Goal: Task Accomplishment & Management: Manage account settings

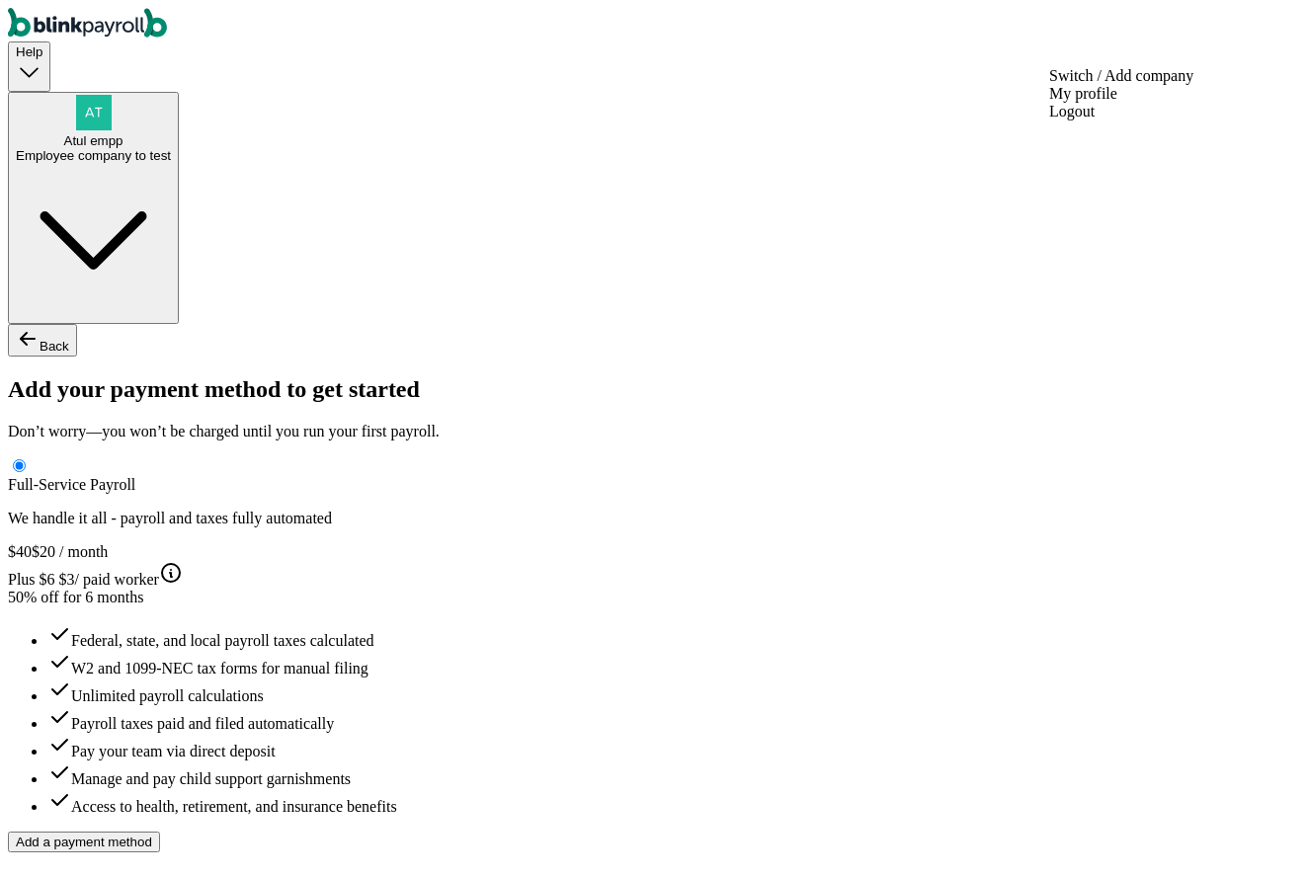
click at [171, 148] on div "Employee company to test" at bounding box center [93, 155] width 155 height 15
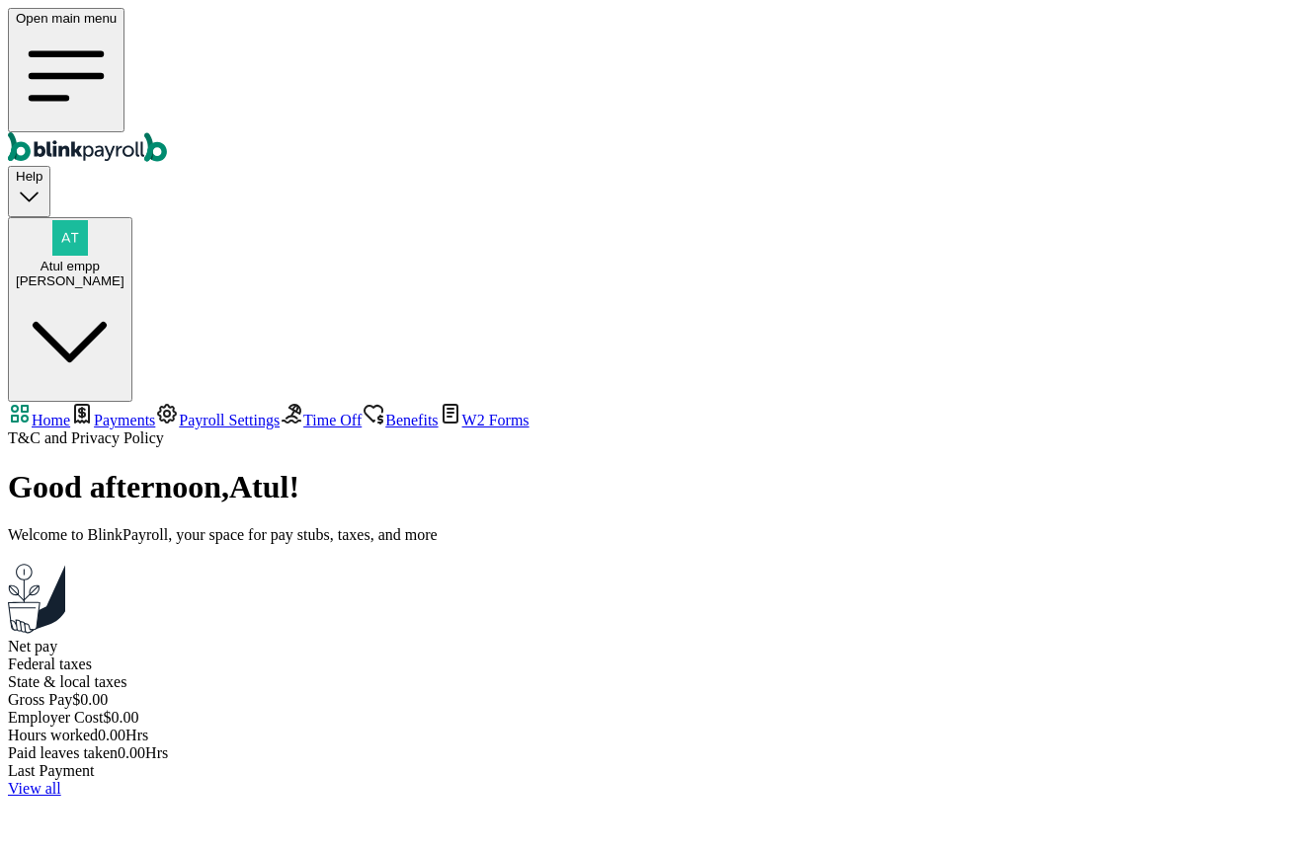
select select "2025"
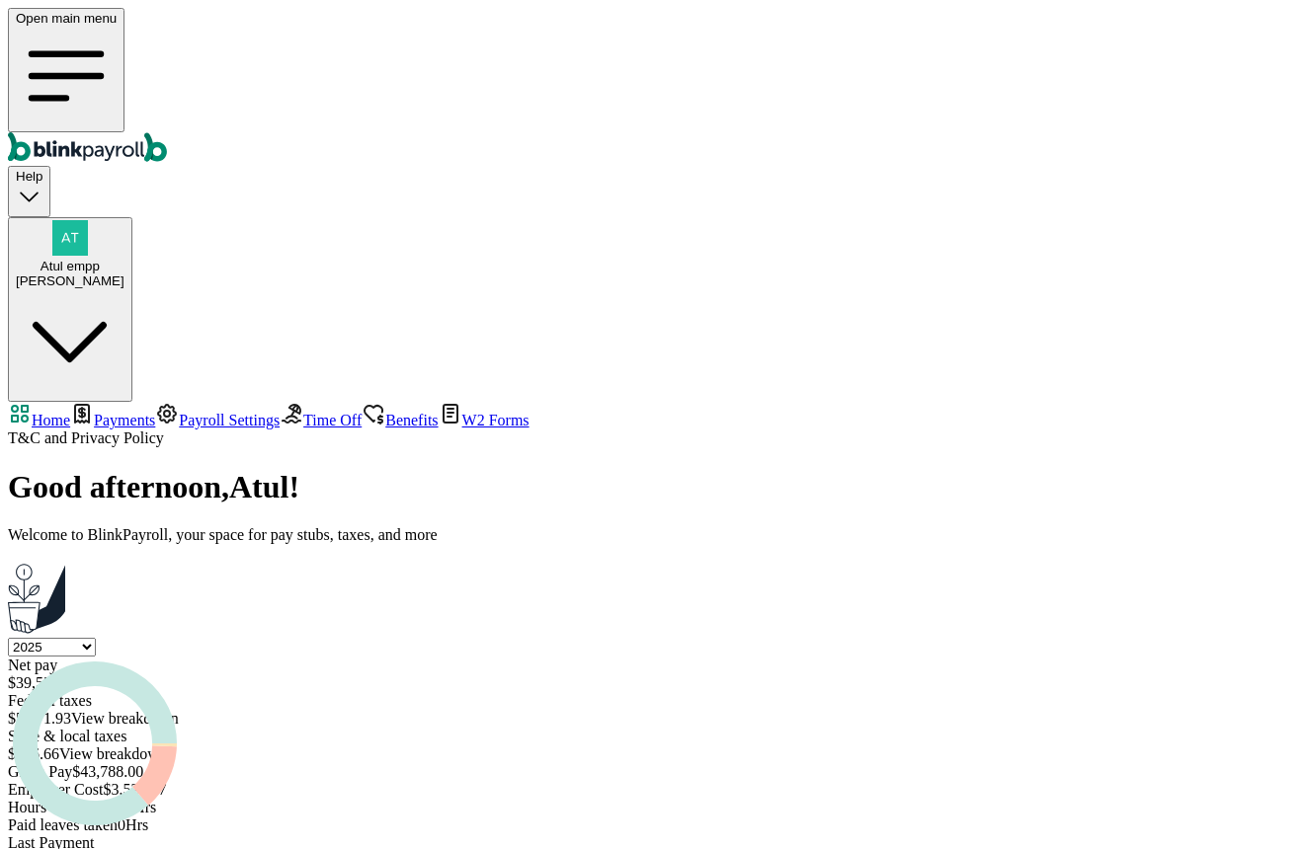
click at [108, 412] on link "Payments" at bounding box center [112, 420] width 85 height 17
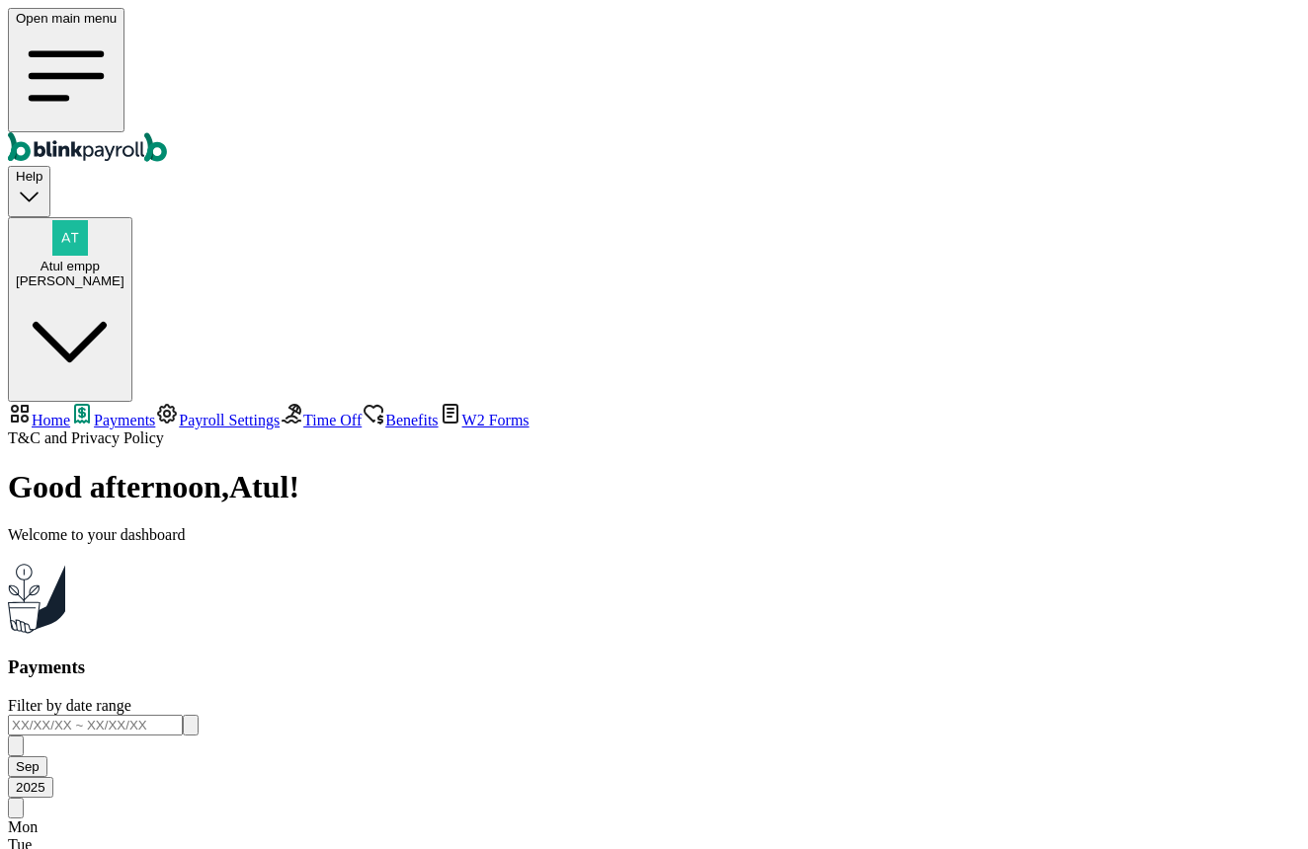
click at [70, 412] on span "Home" at bounding box center [51, 420] width 39 height 17
select select "2025"
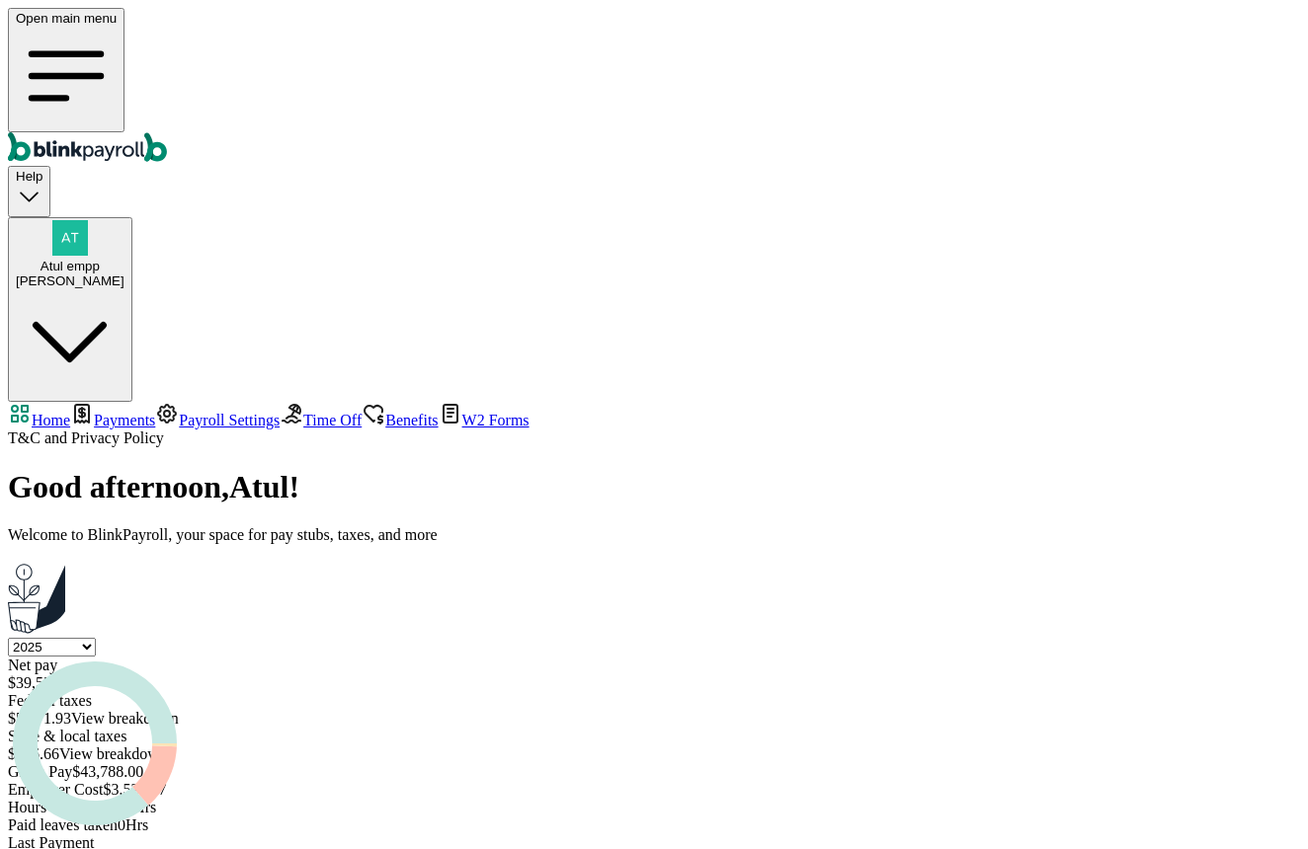
click at [126, 412] on span "Payments" at bounding box center [124, 420] width 61 height 17
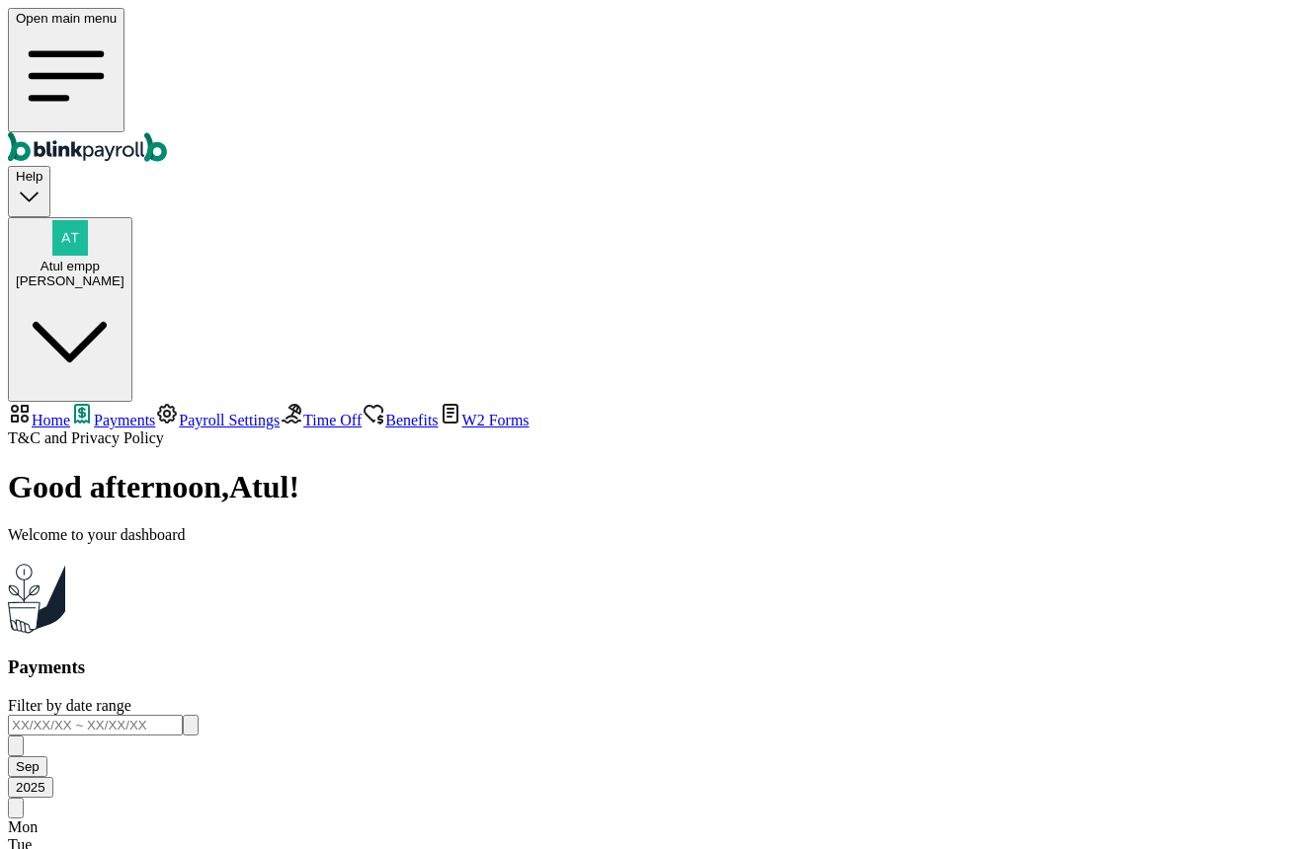
click at [280, 412] on link "Time Off" at bounding box center [321, 420] width 82 height 17
click at [179, 412] on span "Payroll Settings" at bounding box center [229, 420] width 101 height 17
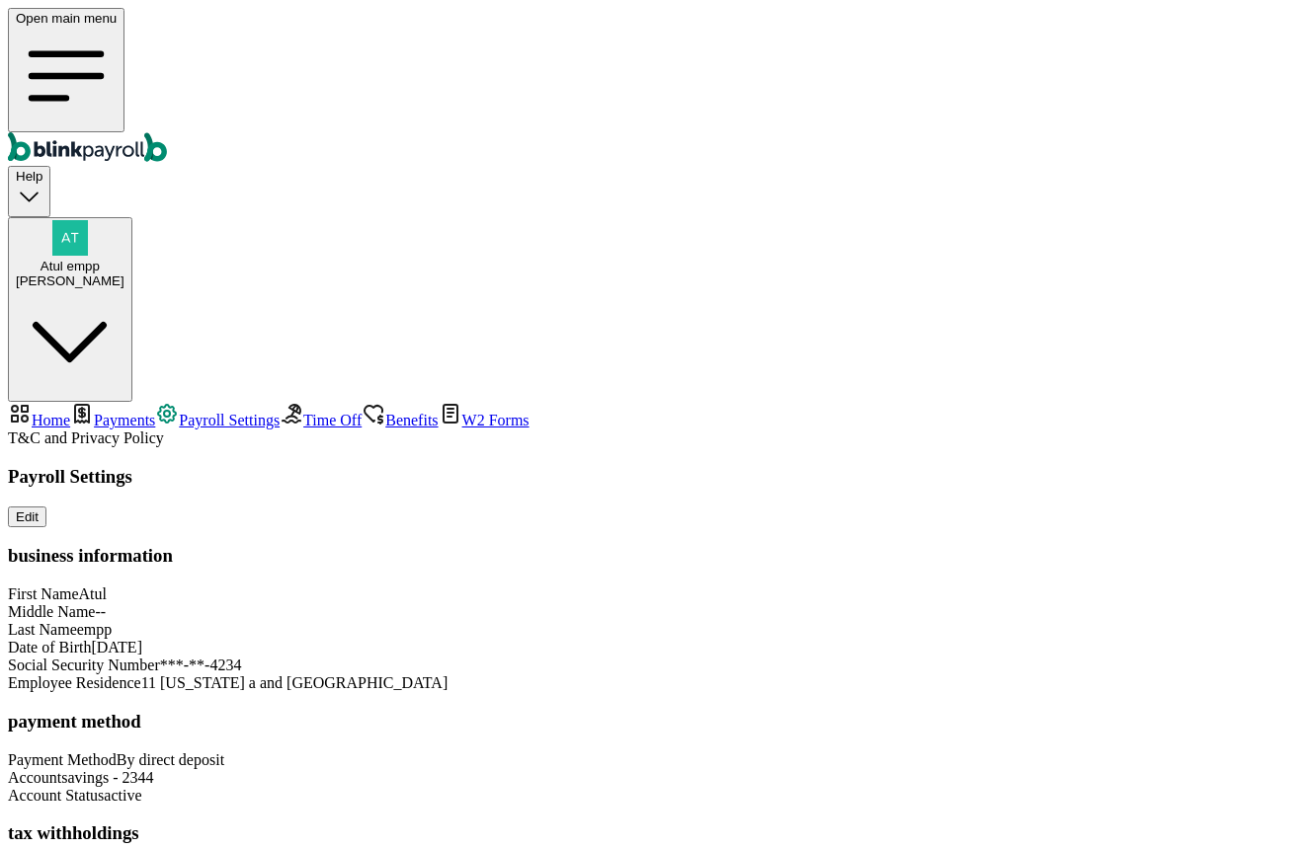
click at [303, 412] on span "Time Off" at bounding box center [332, 420] width 58 height 17
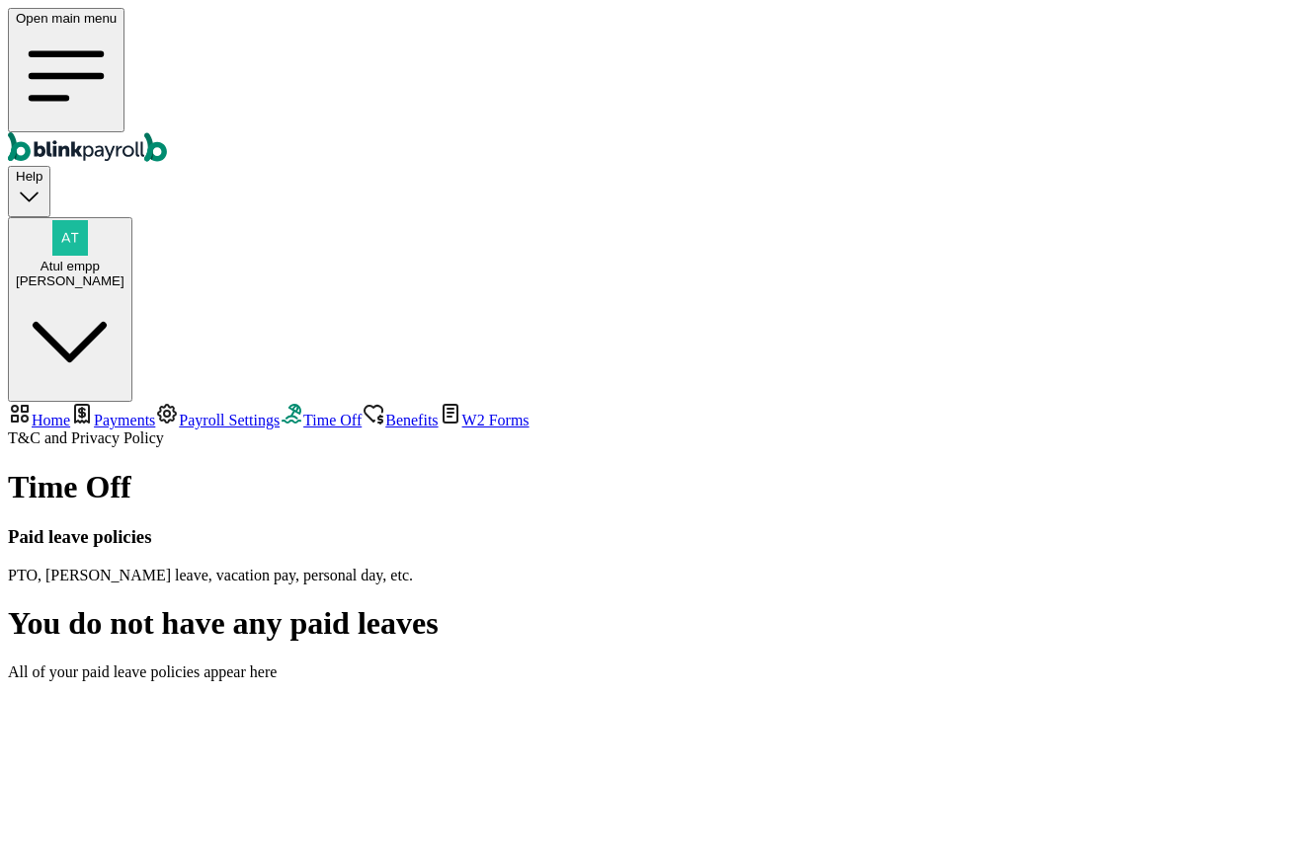
click at [101, 412] on span "Payments" at bounding box center [124, 420] width 61 height 17
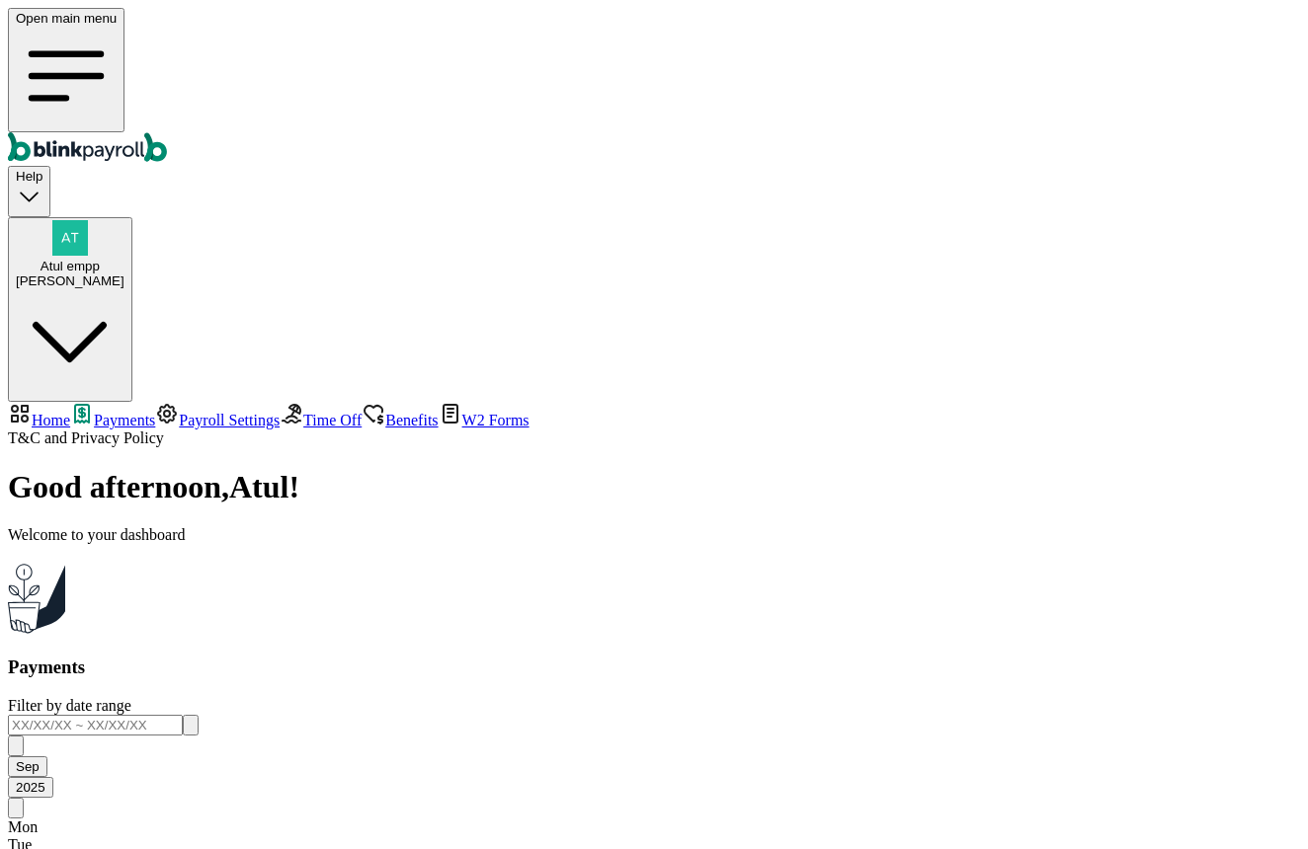
click at [179, 412] on span "Payroll Settings" at bounding box center [229, 420] width 101 height 17
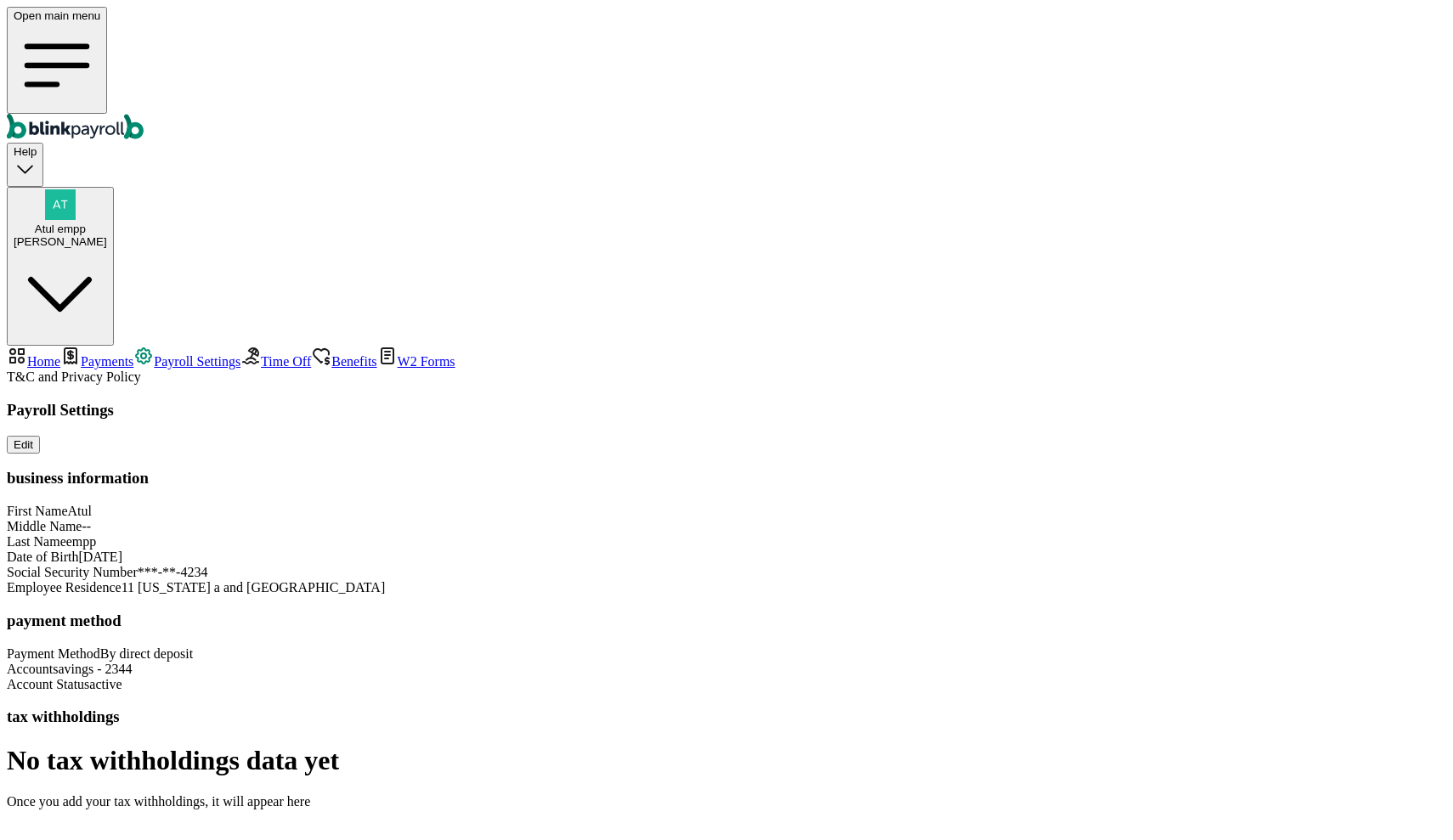
click at [98, 354] on span "Payments" at bounding box center [107, 361] width 52 height 15
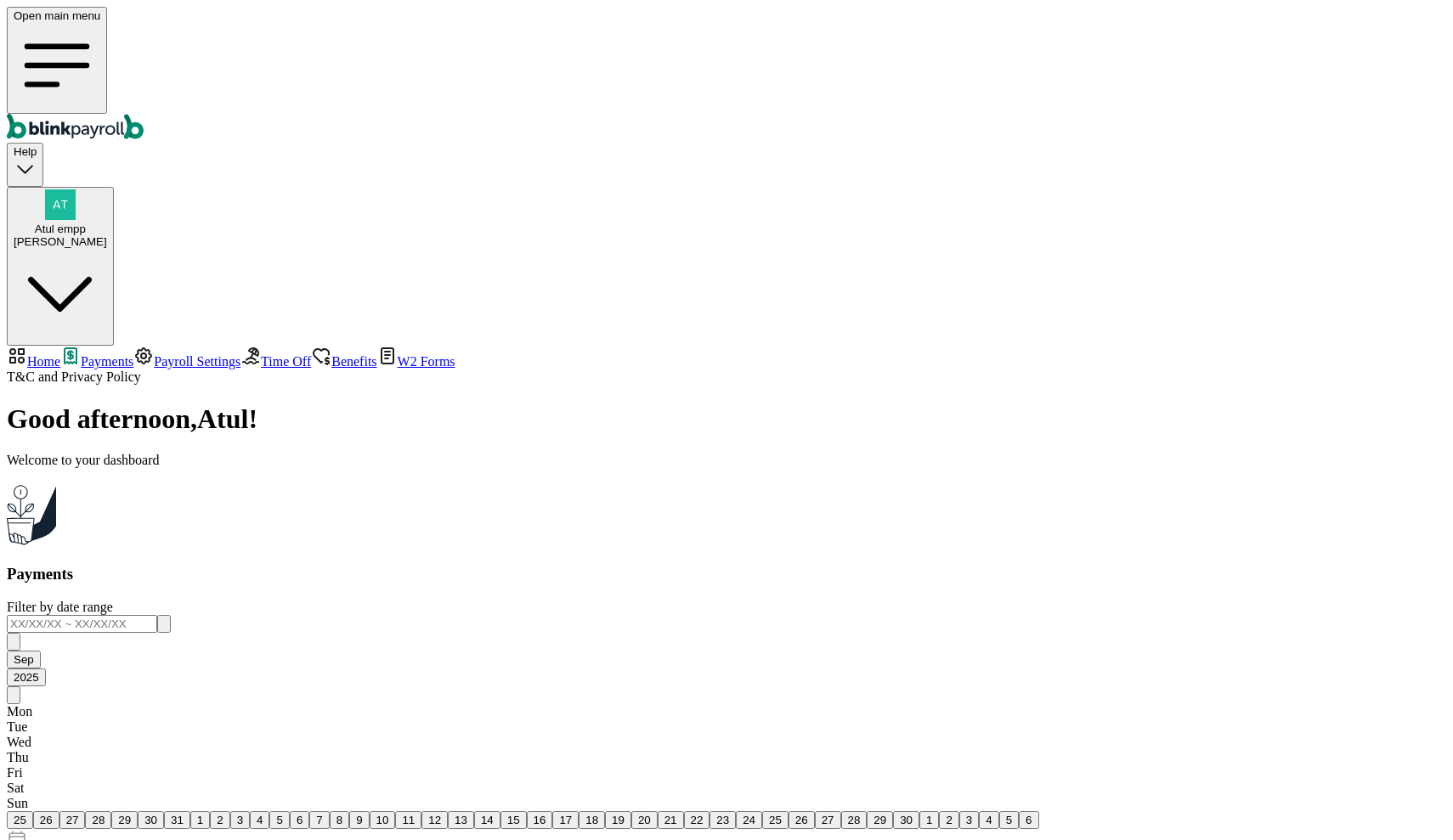
click at [60, 354] on span "Home" at bounding box center [44, 361] width 34 height 15
select select "2025"
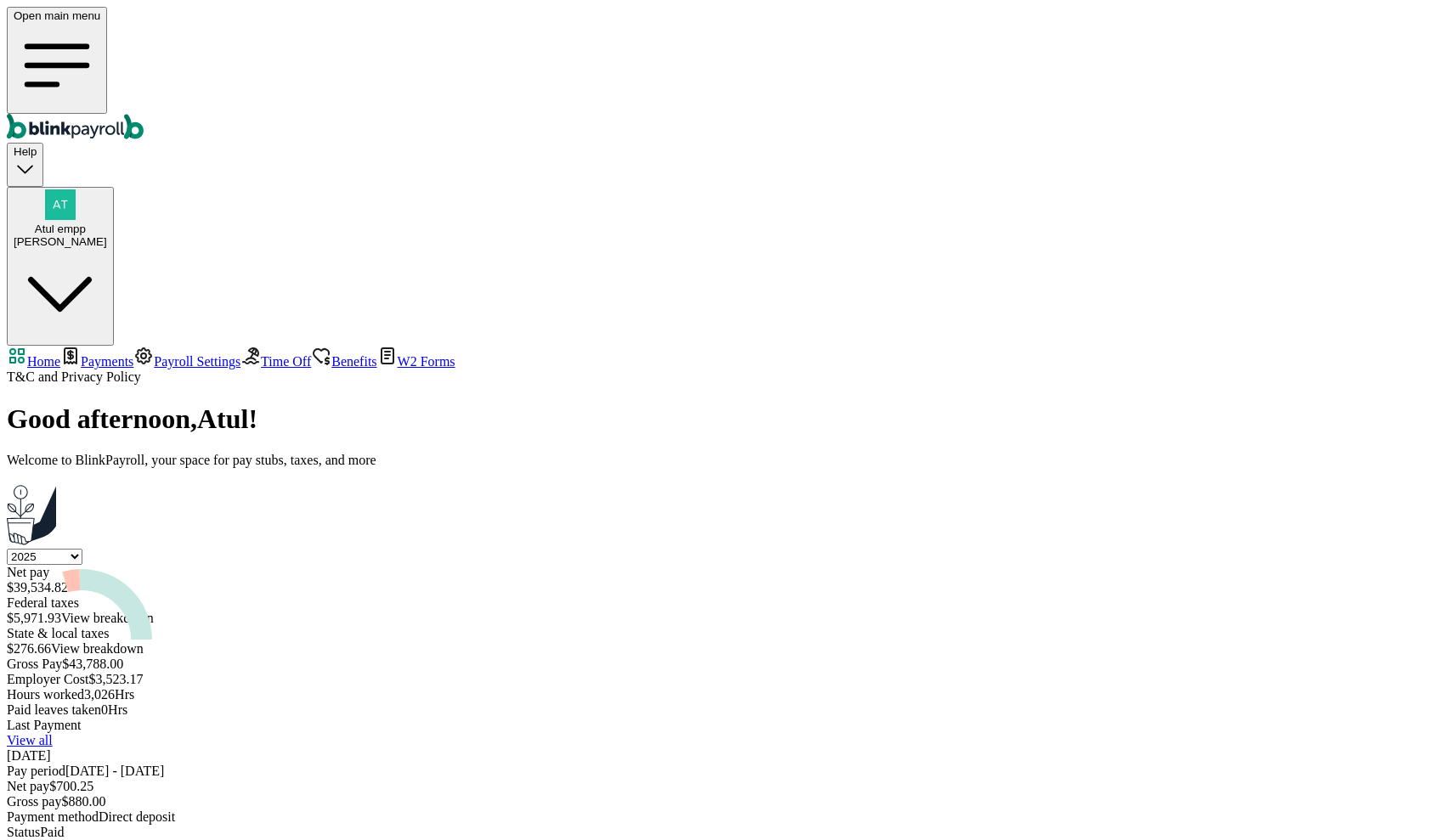
click at [108, 354] on span "Payments" at bounding box center [107, 361] width 52 height 15
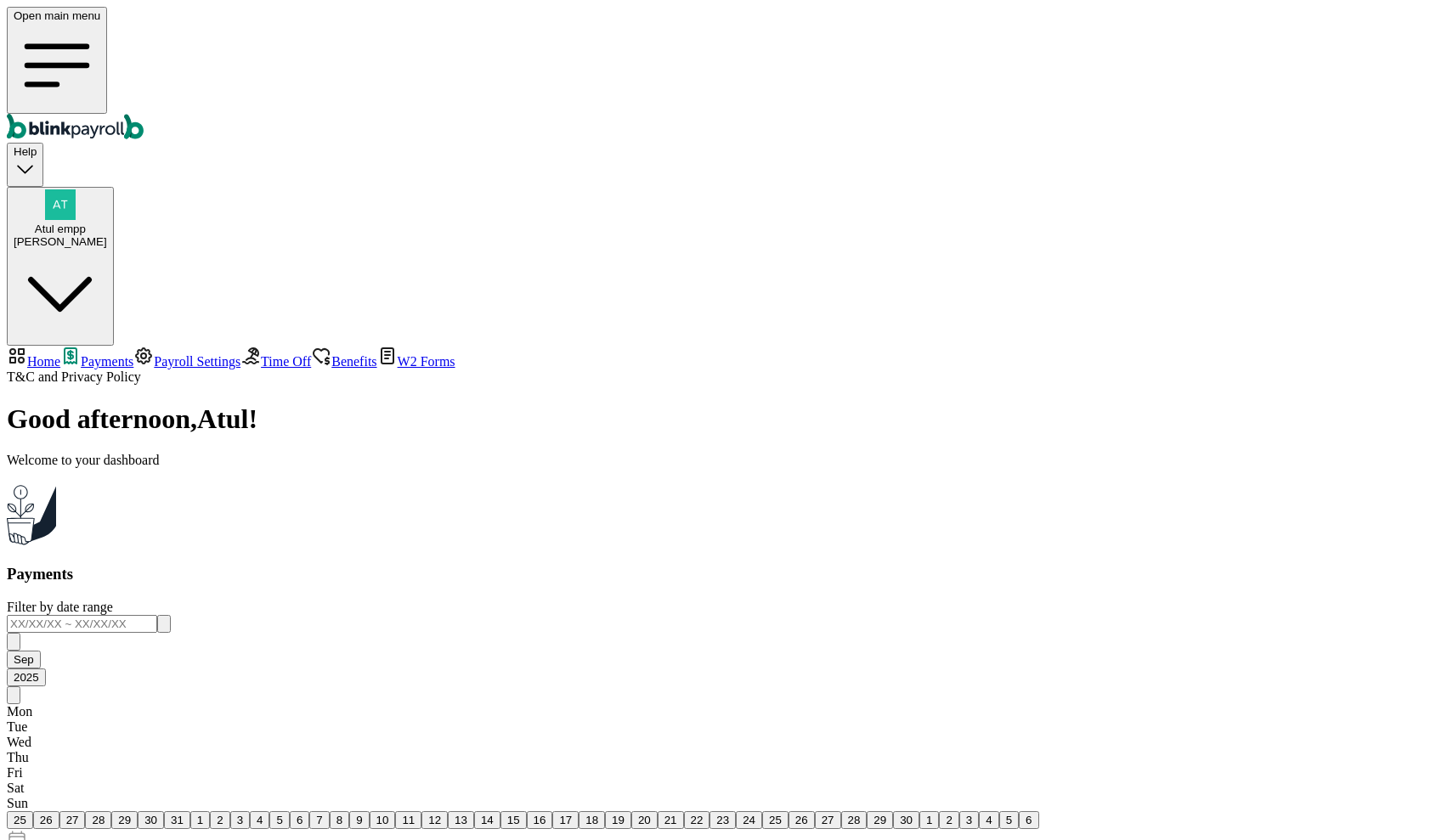
click at [154, 354] on span "Payroll Settings" at bounding box center [197, 361] width 87 height 15
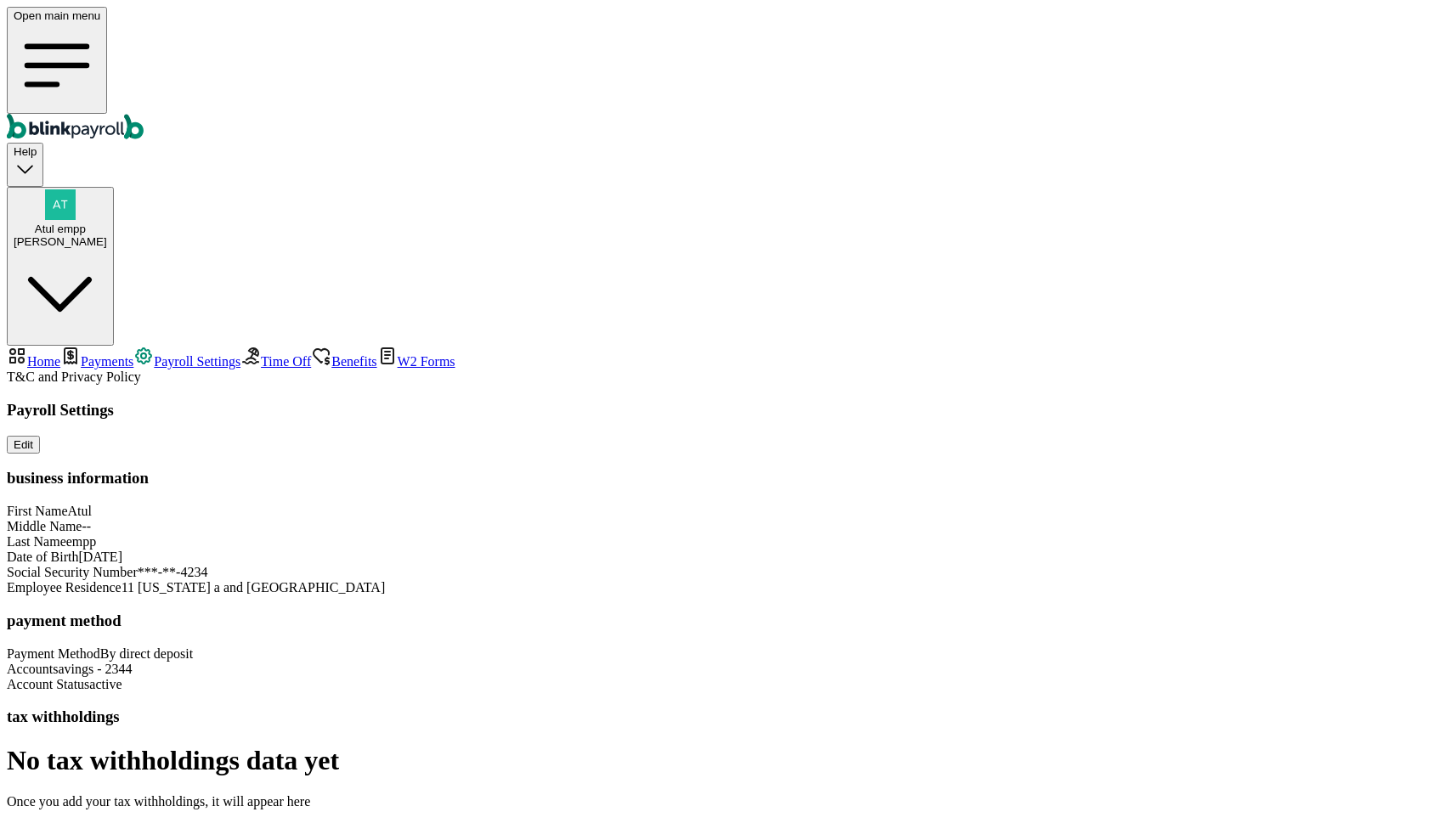
click at [241, 354] on link "Time Off" at bounding box center [276, 361] width 71 height 15
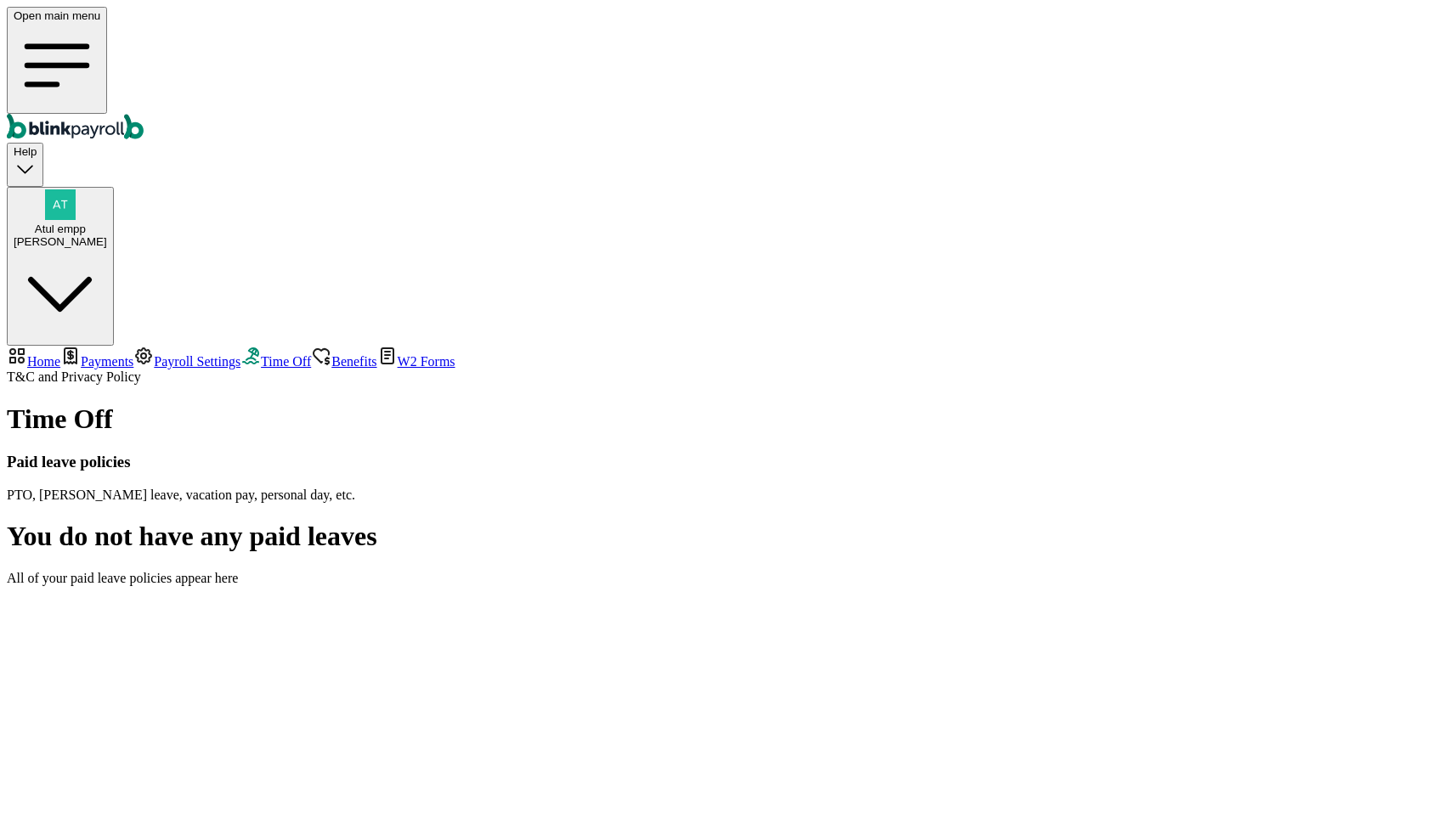
click at [331, 354] on span "Benefits" at bounding box center [354, 361] width 45 height 15
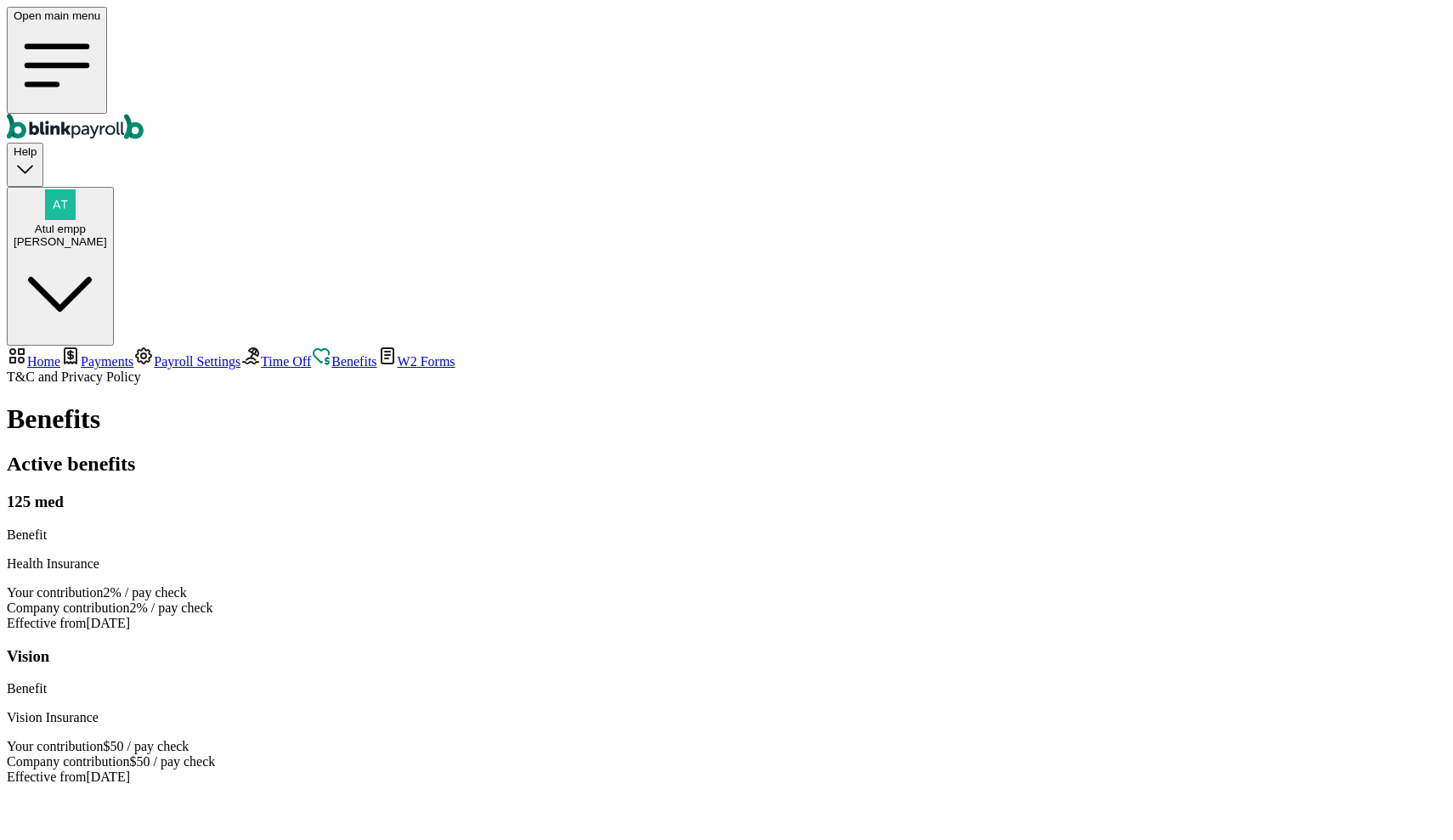
click at [397, 354] on span "W2 Forms" at bounding box center [426, 361] width 58 height 15
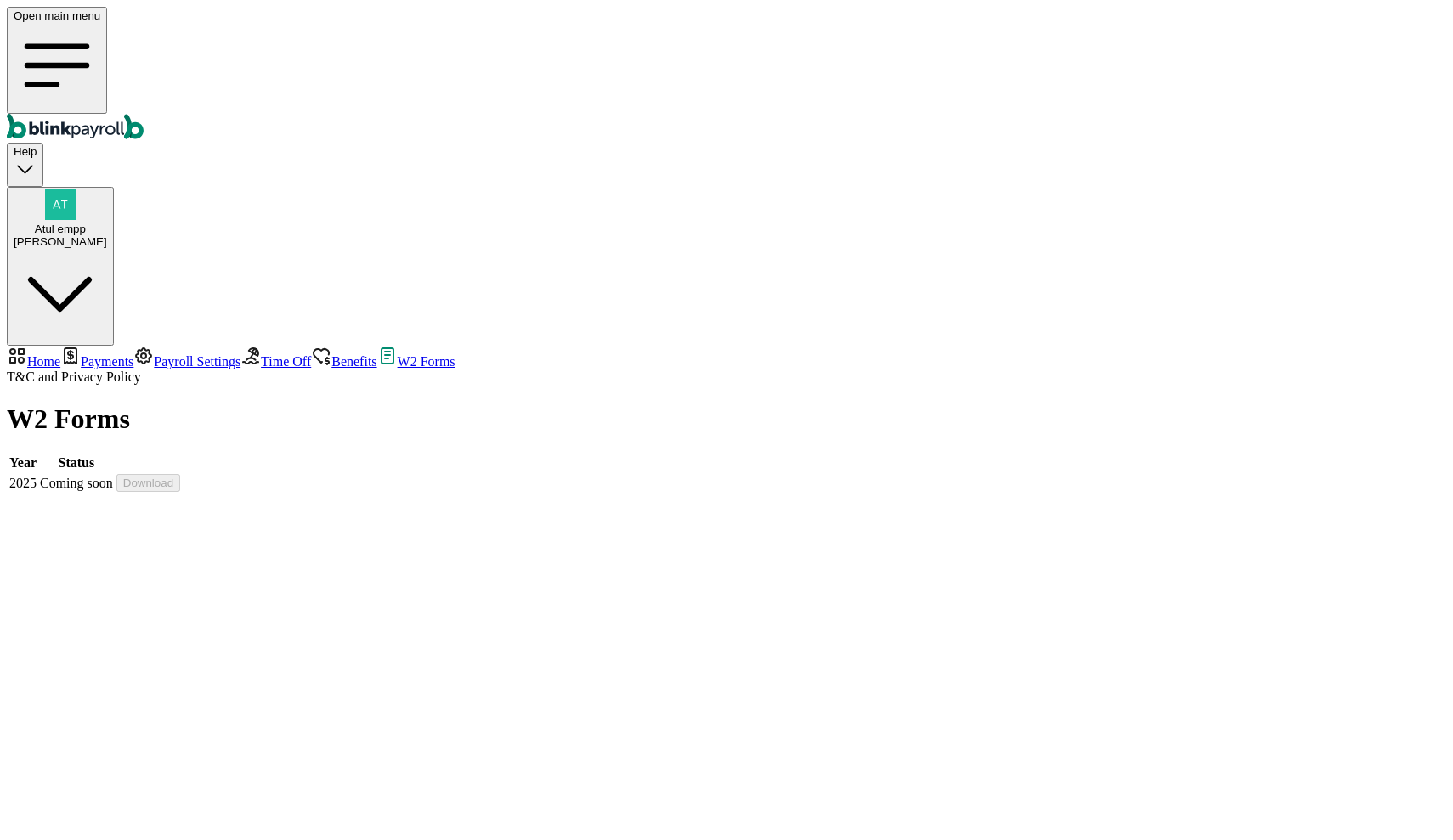
click at [331, 354] on span "Benefits" at bounding box center [354, 361] width 45 height 15
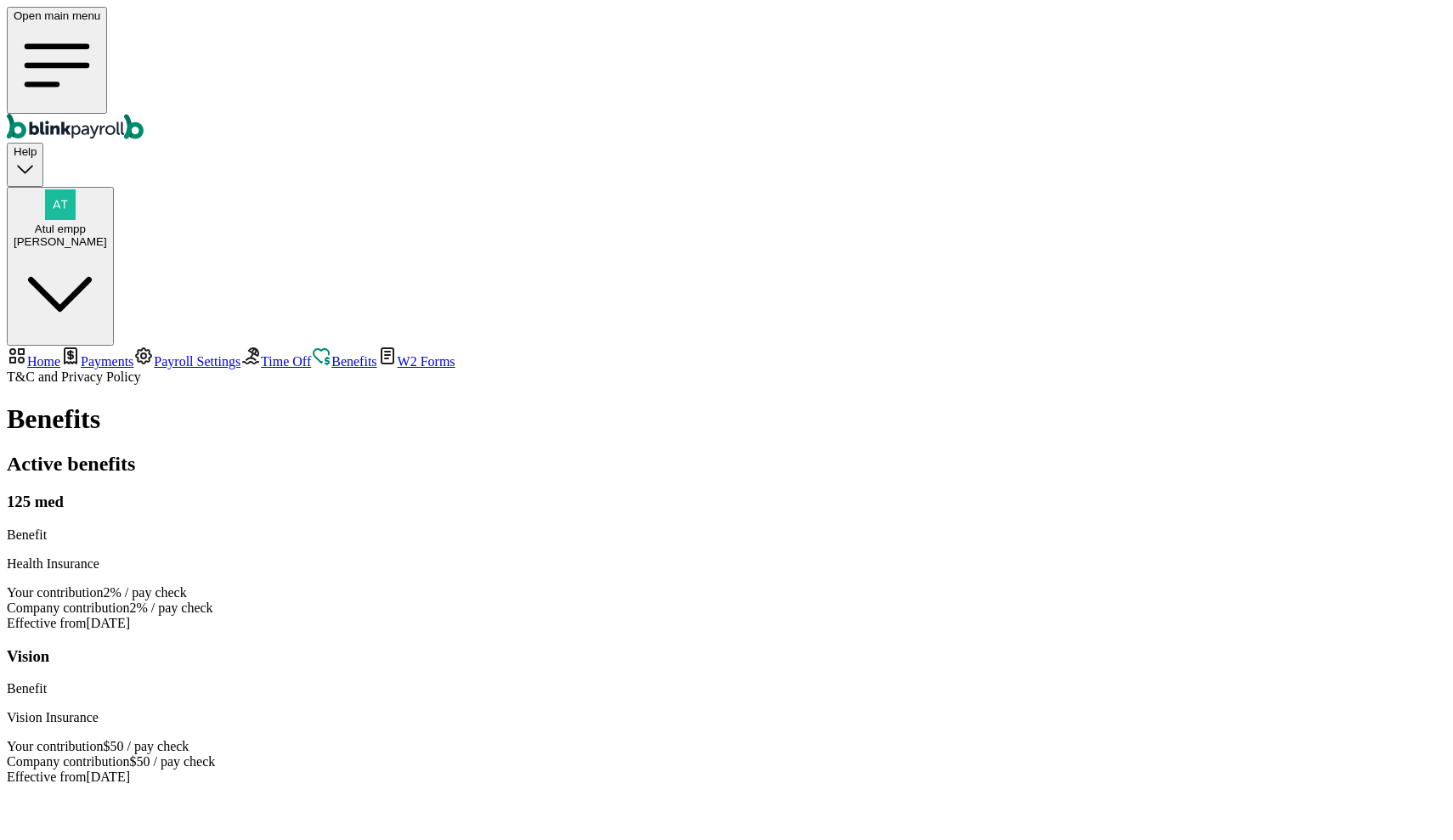
click at [154, 354] on span "Payroll Settings" at bounding box center [197, 361] width 87 height 15
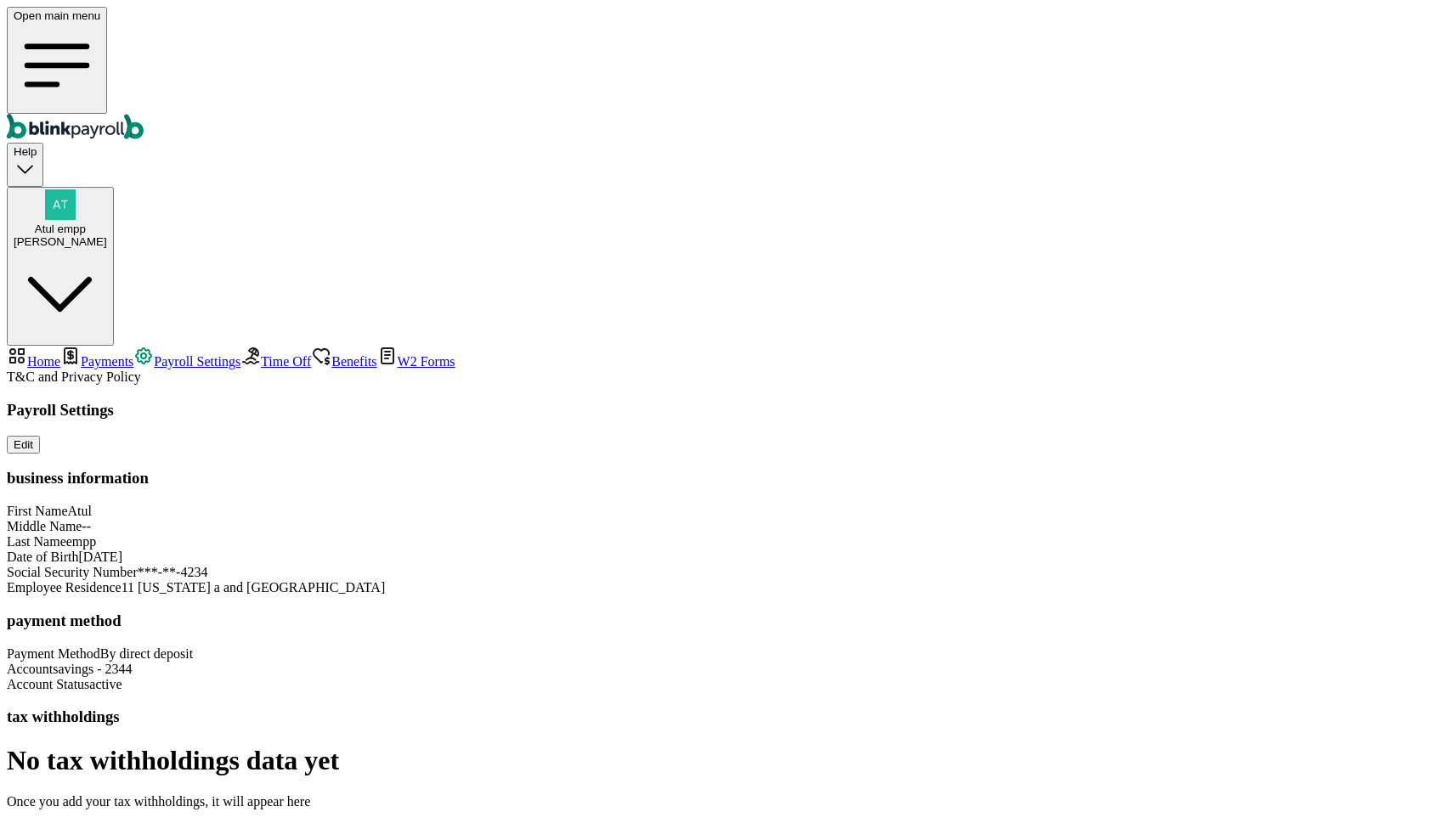
click at [102, 354] on span "Payments" at bounding box center [107, 361] width 52 height 15
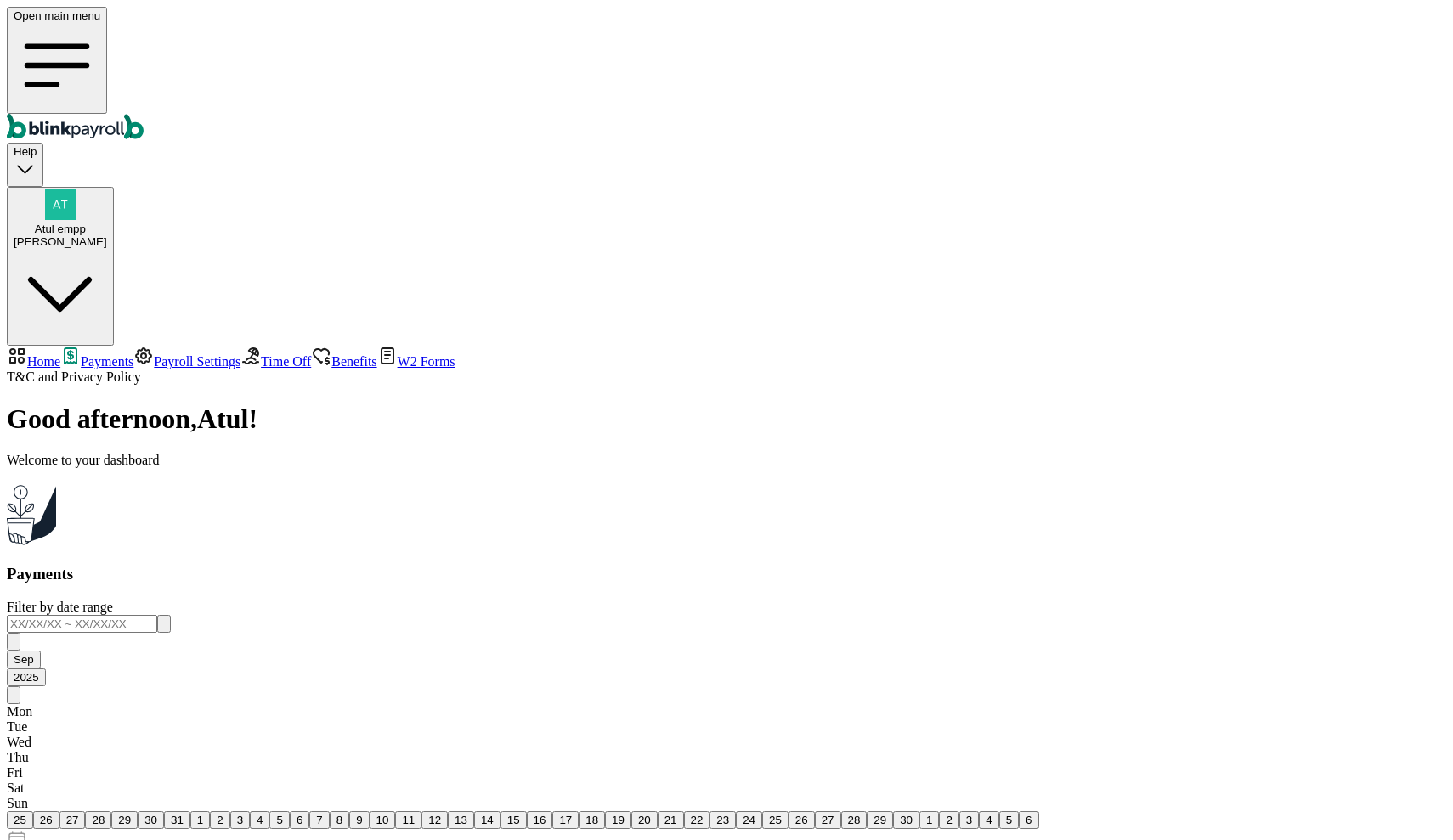
click at [133, 354] on link "Payroll Settings" at bounding box center [187, 361] width 107 height 15
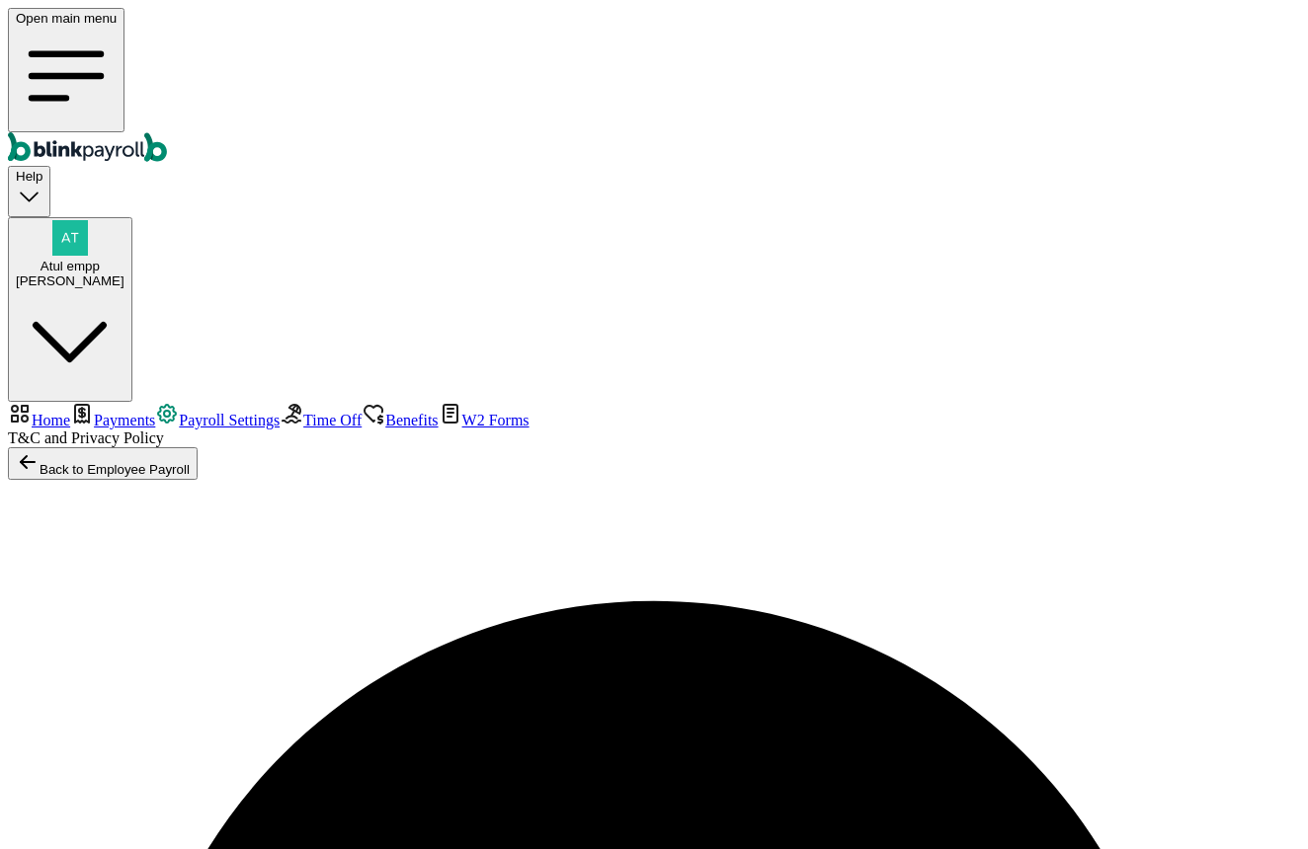
click at [100, 259] on span "Atul empp" at bounding box center [69, 266] width 59 height 15
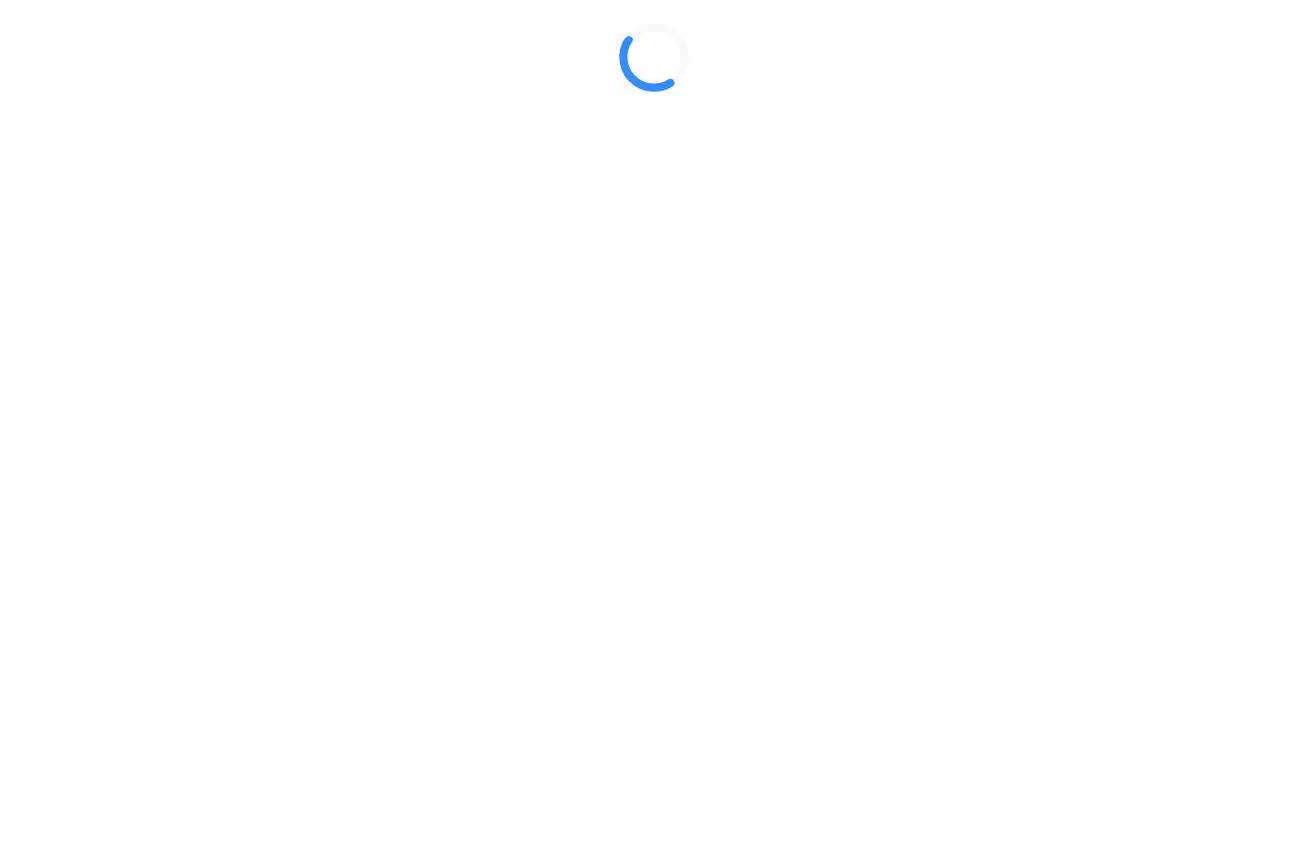
select select "Limited Liability Company (LLC)"
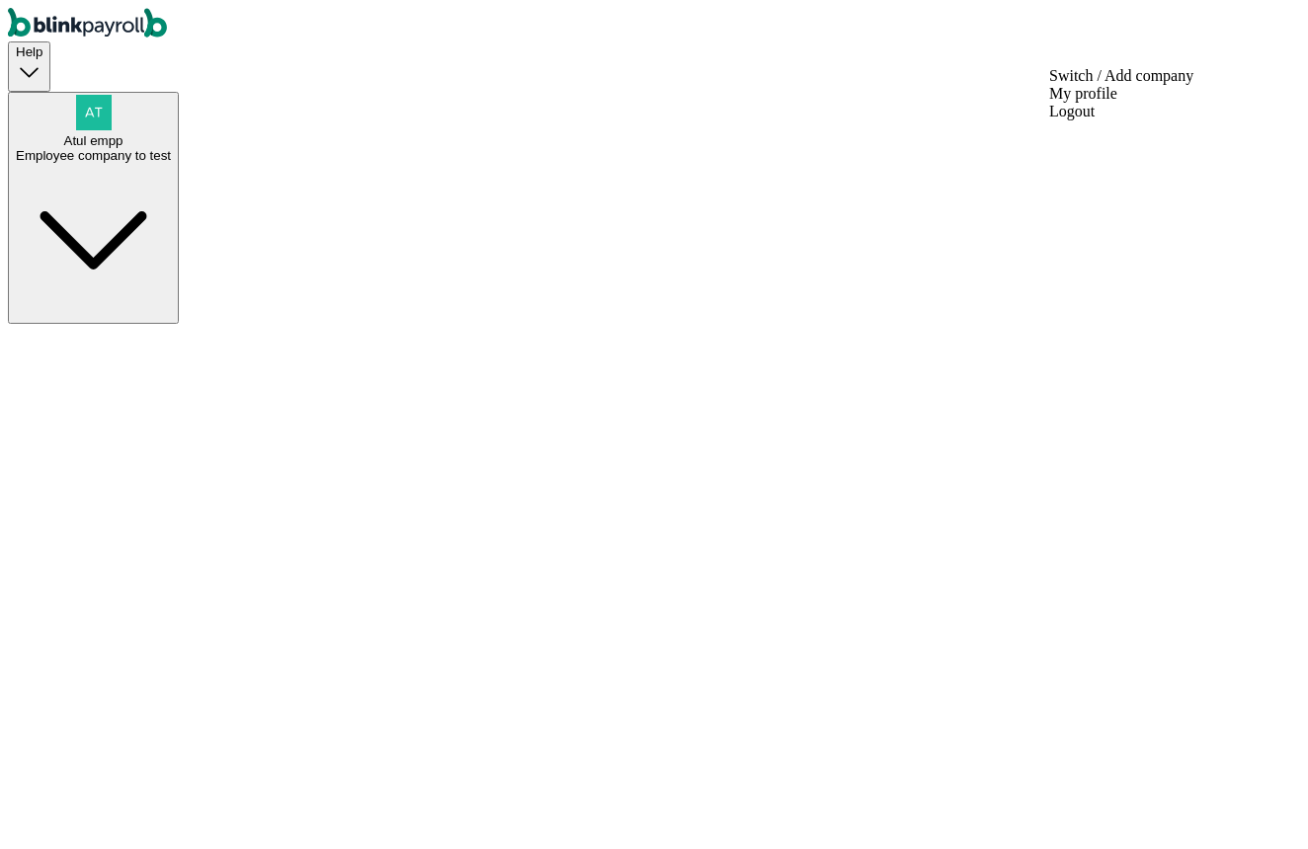
click at [171, 148] on div "Employee company to test" at bounding box center [93, 155] width 155 height 15
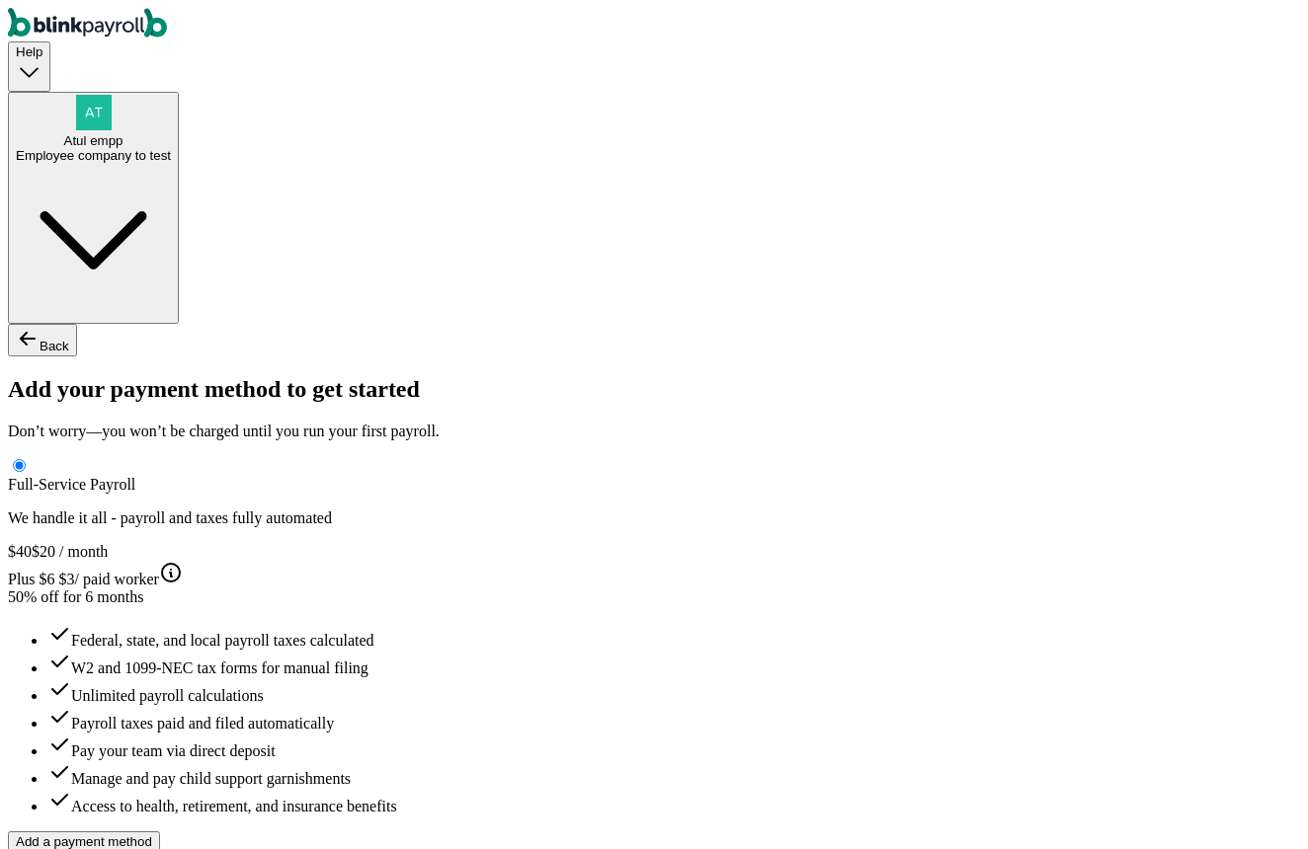
click at [171, 133] on div "Atul empp Employee company to test" at bounding box center [93, 148] width 155 height 30
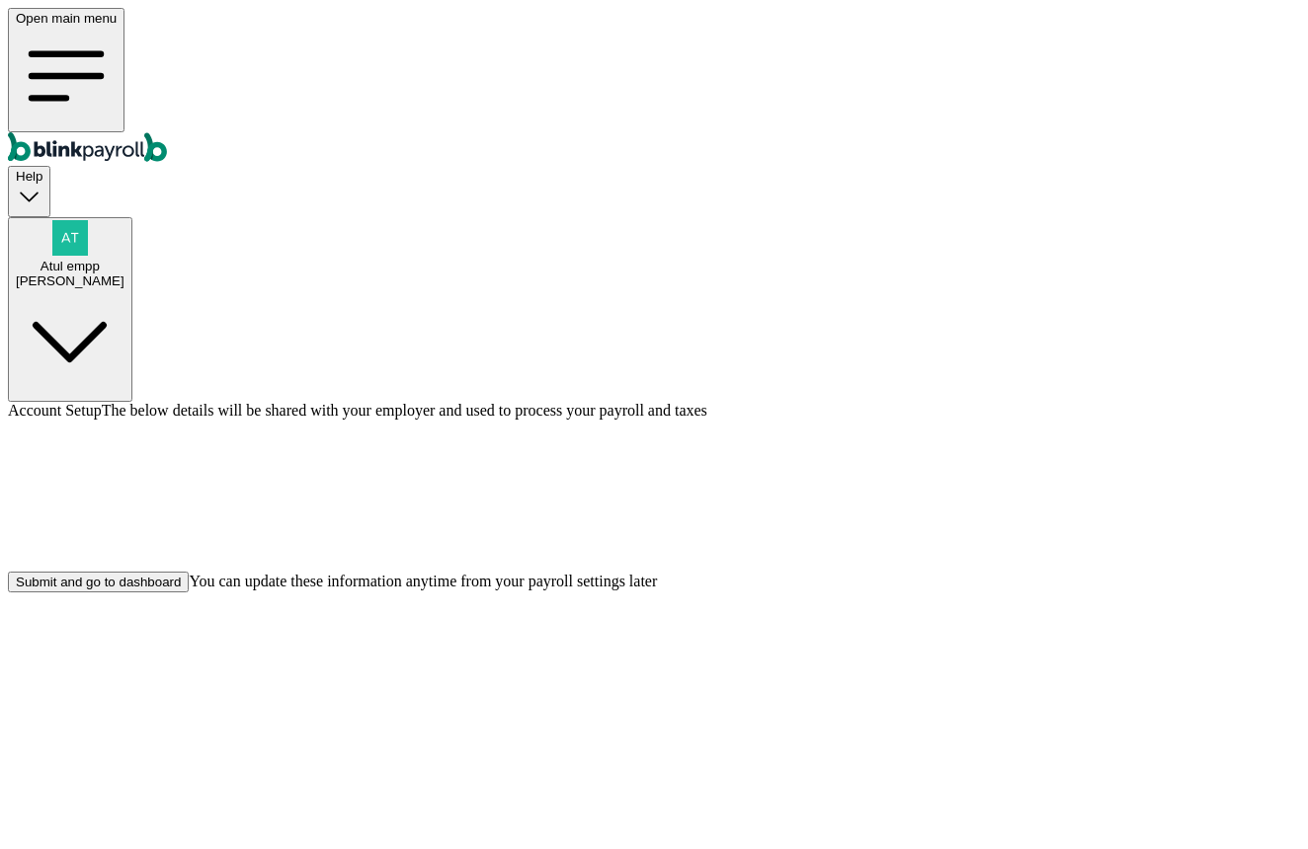
click at [181, 590] on div "Submit and go to dashboard" at bounding box center [98, 582] width 165 height 15
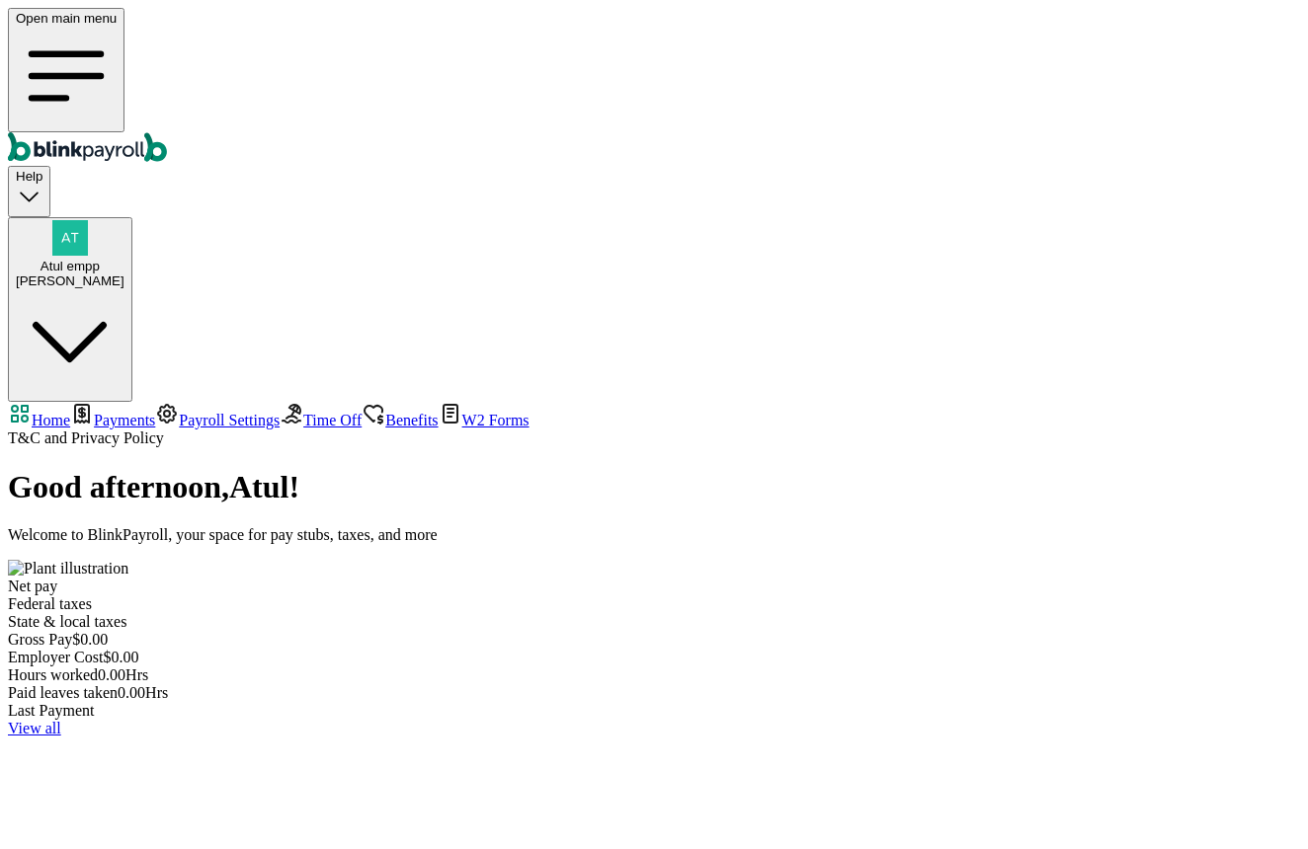
select select "2025"
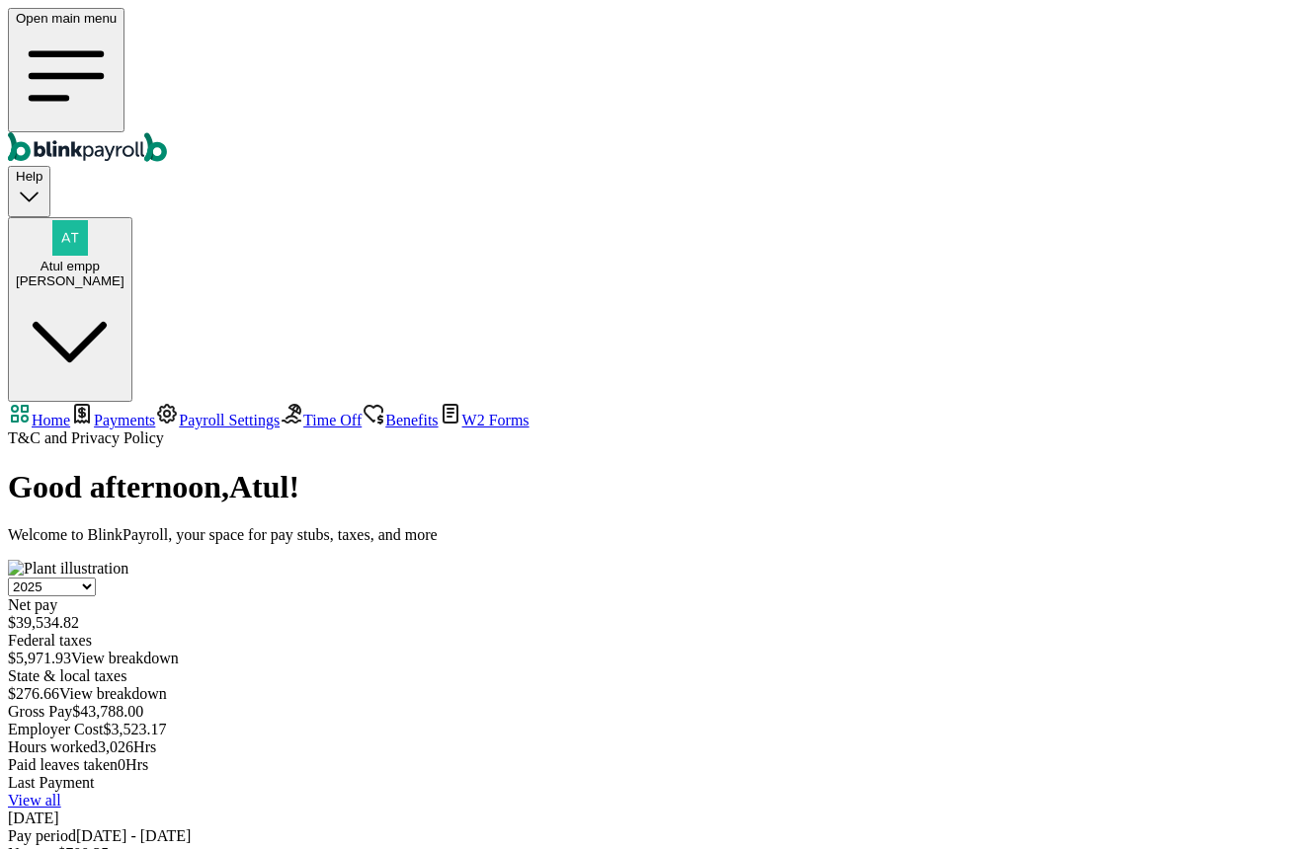
click at [179, 412] on span "Payroll Settings" at bounding box center [229, 420] width 101 height 17
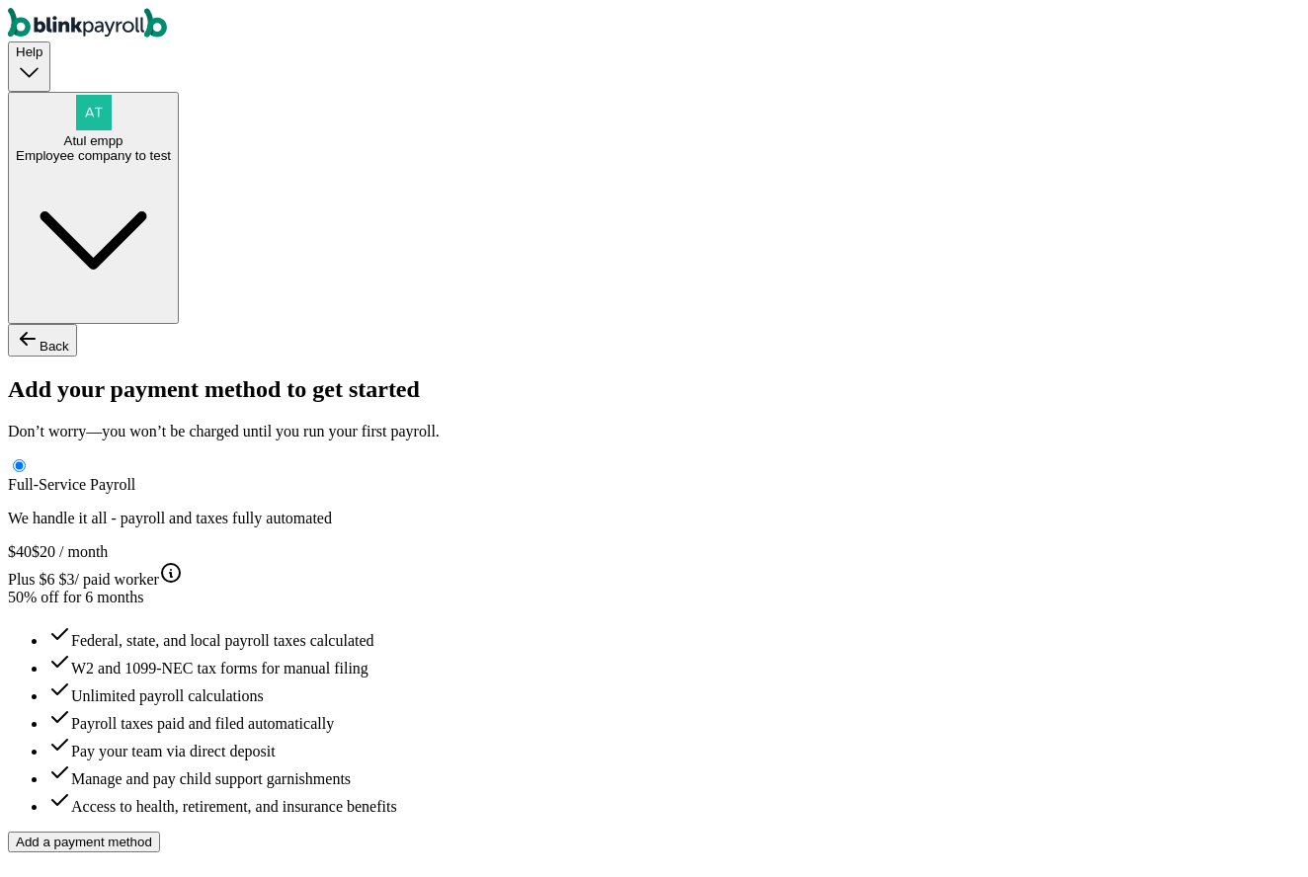
click at [123, 133] on span "Atul empp" at bounding box center [93, 140] width 59 height 15
